Goal: Consume media (video, audio)

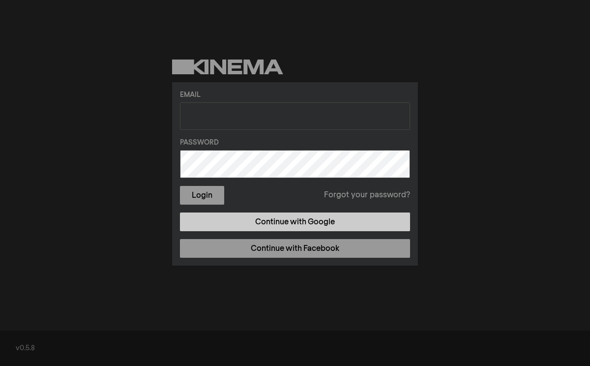
click at [260, 228] on link "Continue with Google" at bounding box center [295, 221] width 230 height 19
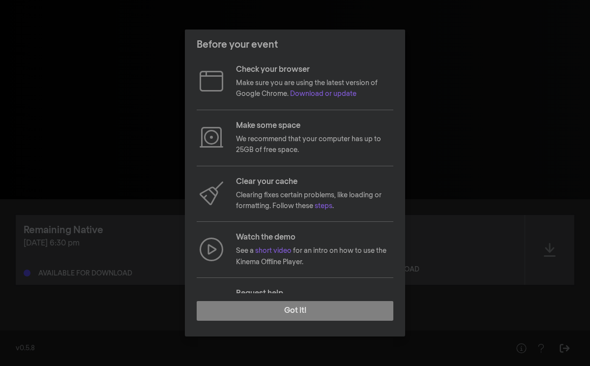
scroll to position [57, 0]
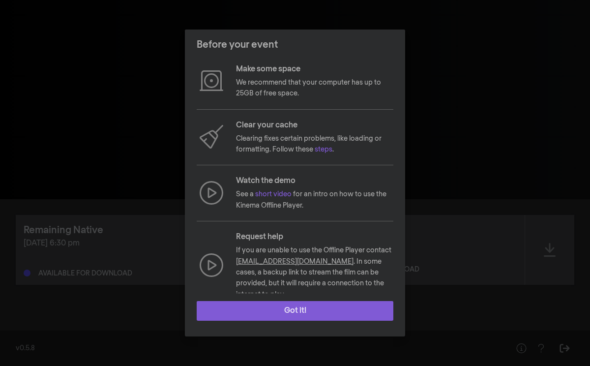
click at [323, 316] on button "Got it!" at bounding box center [295, 311] width 197 height 20
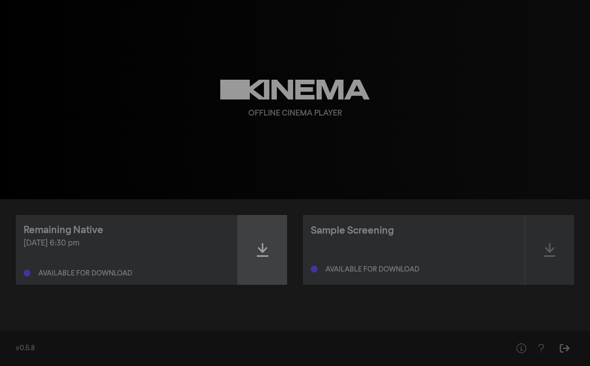
click at [267, 253] on icon at bounding box center [263, 250] width 12 height 16
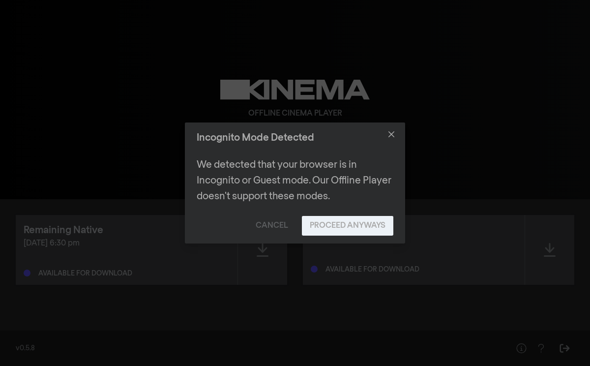
click at [334, 231] on button "Proceed Anyways" at bounding box center [347, 226] width 91 height 20
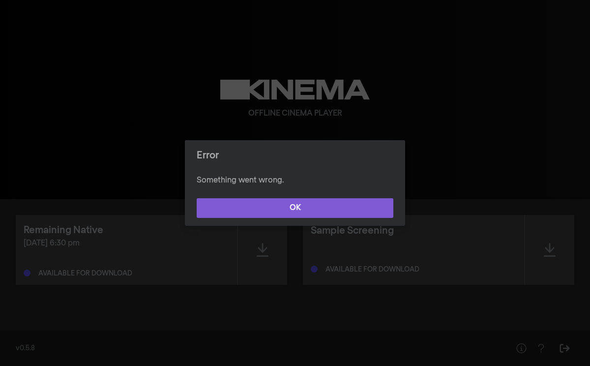
click at [326, 210] on button "OK" at bounding box center [295, 208] width 197 height 20
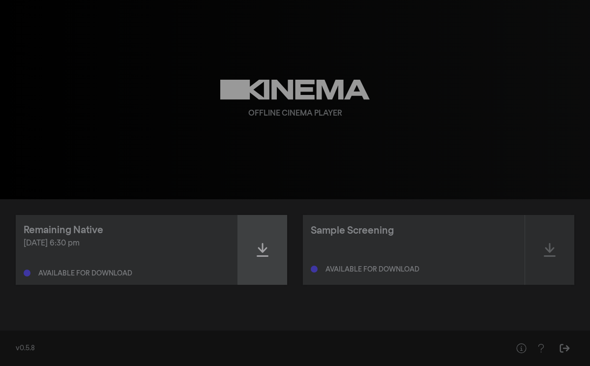
click at [263, 253] on icon at bounding box center [263, 250] width 12 height 16
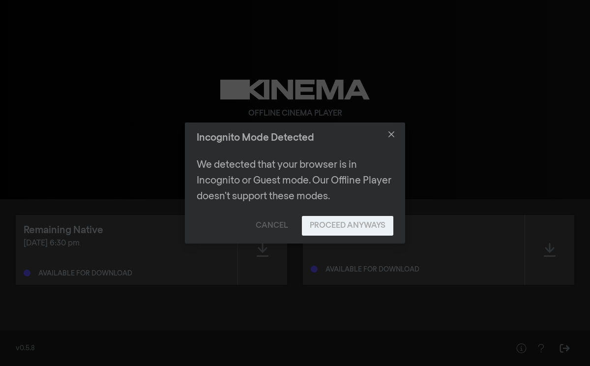
click at [330, 224] on button "Proceed Anyways" at bounding box center [347, 226] width 91 height 20
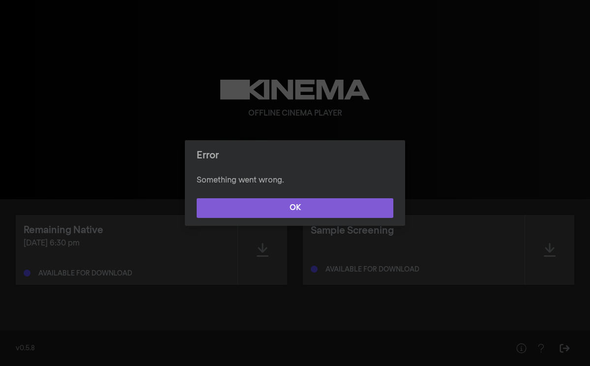
click at [323, 214] on button "OK" at bounding box center [295, 208] width 197 height 20
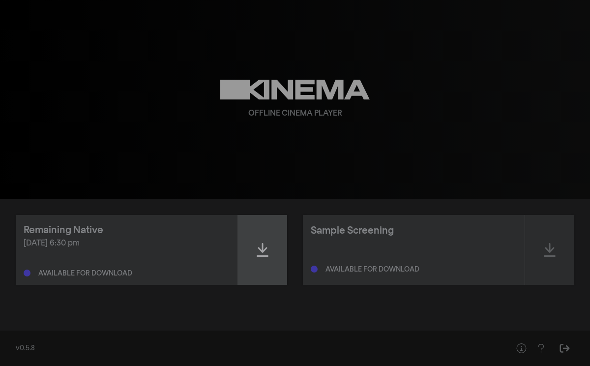
click at [265, 263] on div at bounding box center [262, 250] width 49 height 70
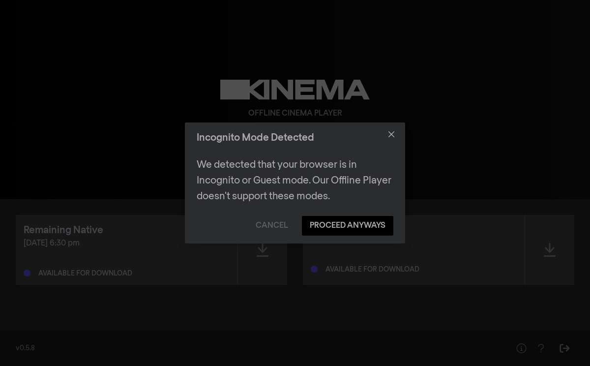
click at [124, 139] on div "Incognito Mode Detected We detected that your browser is in Incognito or Guest …" at bounding box center [295, 183] width 590 height 366
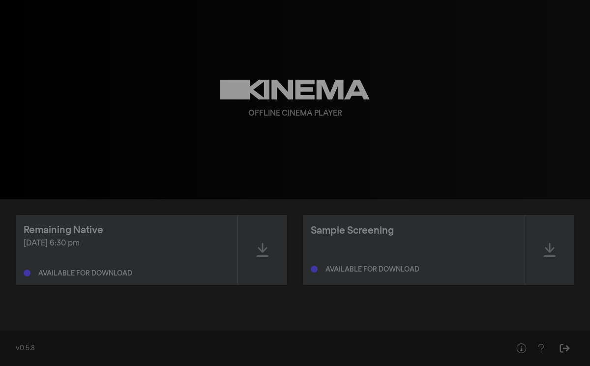
click at [116, 203] on div "Remaining Native [DATE] 6:30 pm Available for download Sample Screening Availab…" at bounding box center [295, 261] width 590 height 124
